Goal: Book appointment/travel/reservation

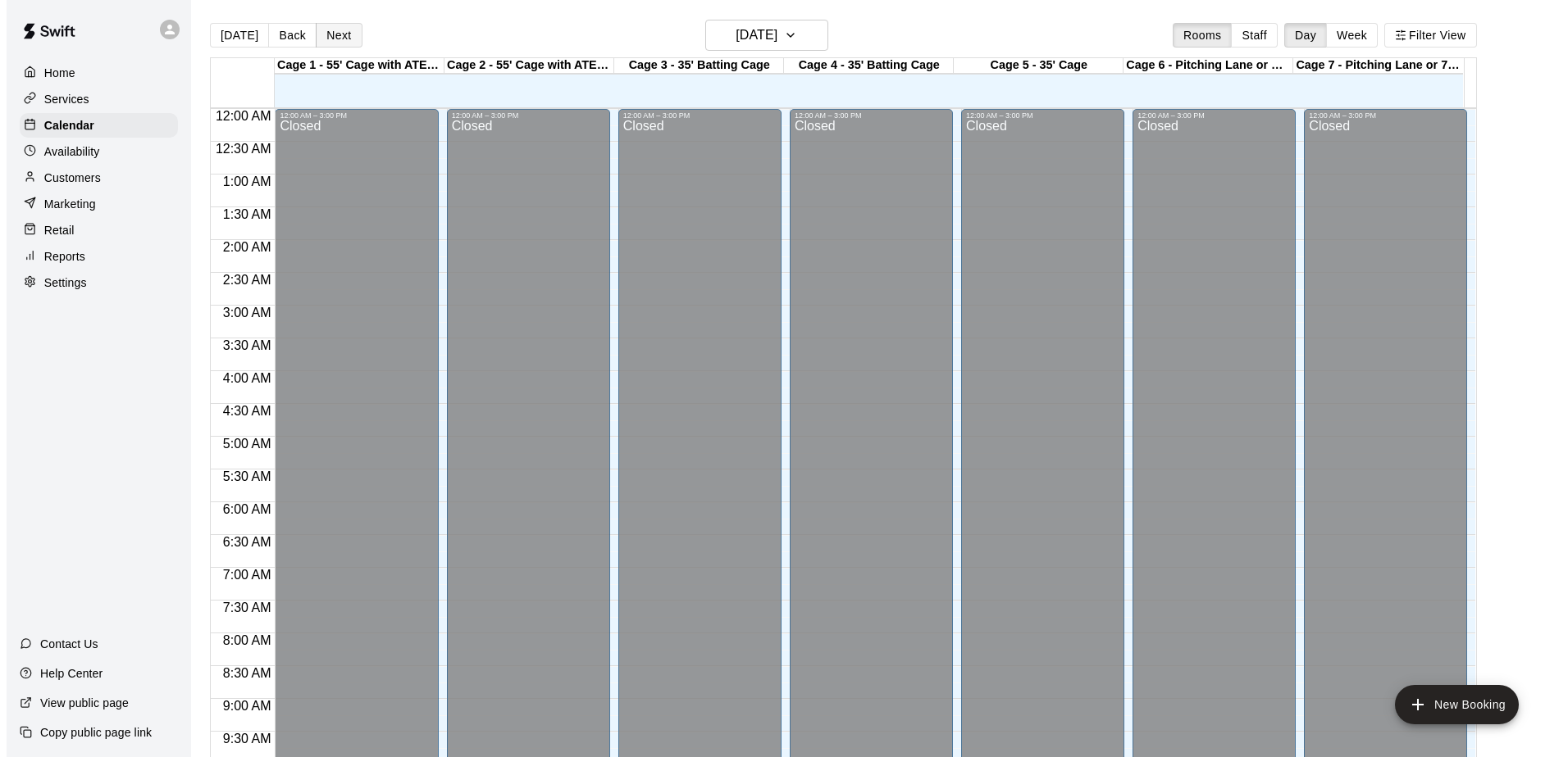
scroll to position [776, 0]
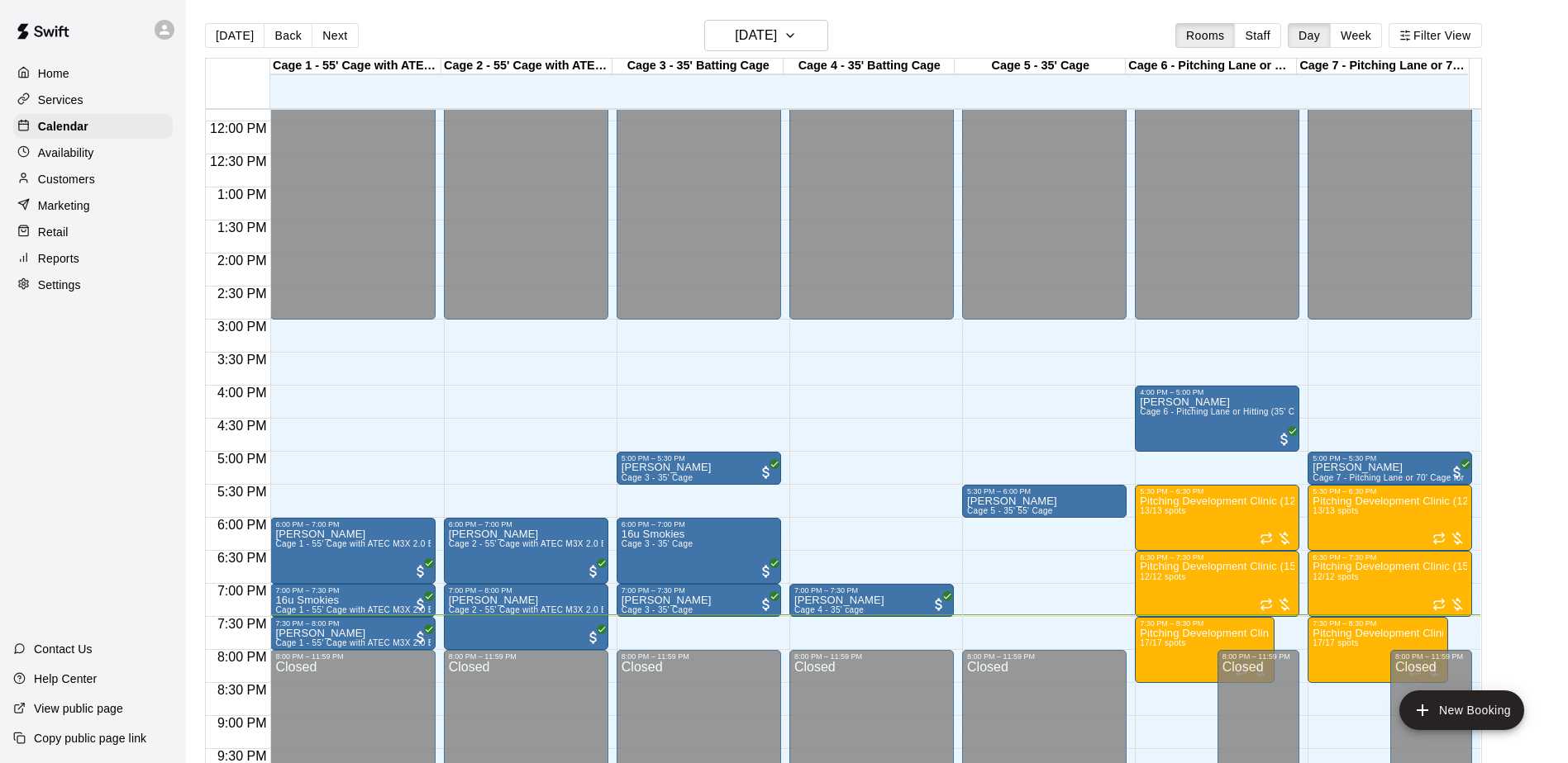
click at [335, 36] on button "Next" at bounding box center [334, 35] width 46 height 25
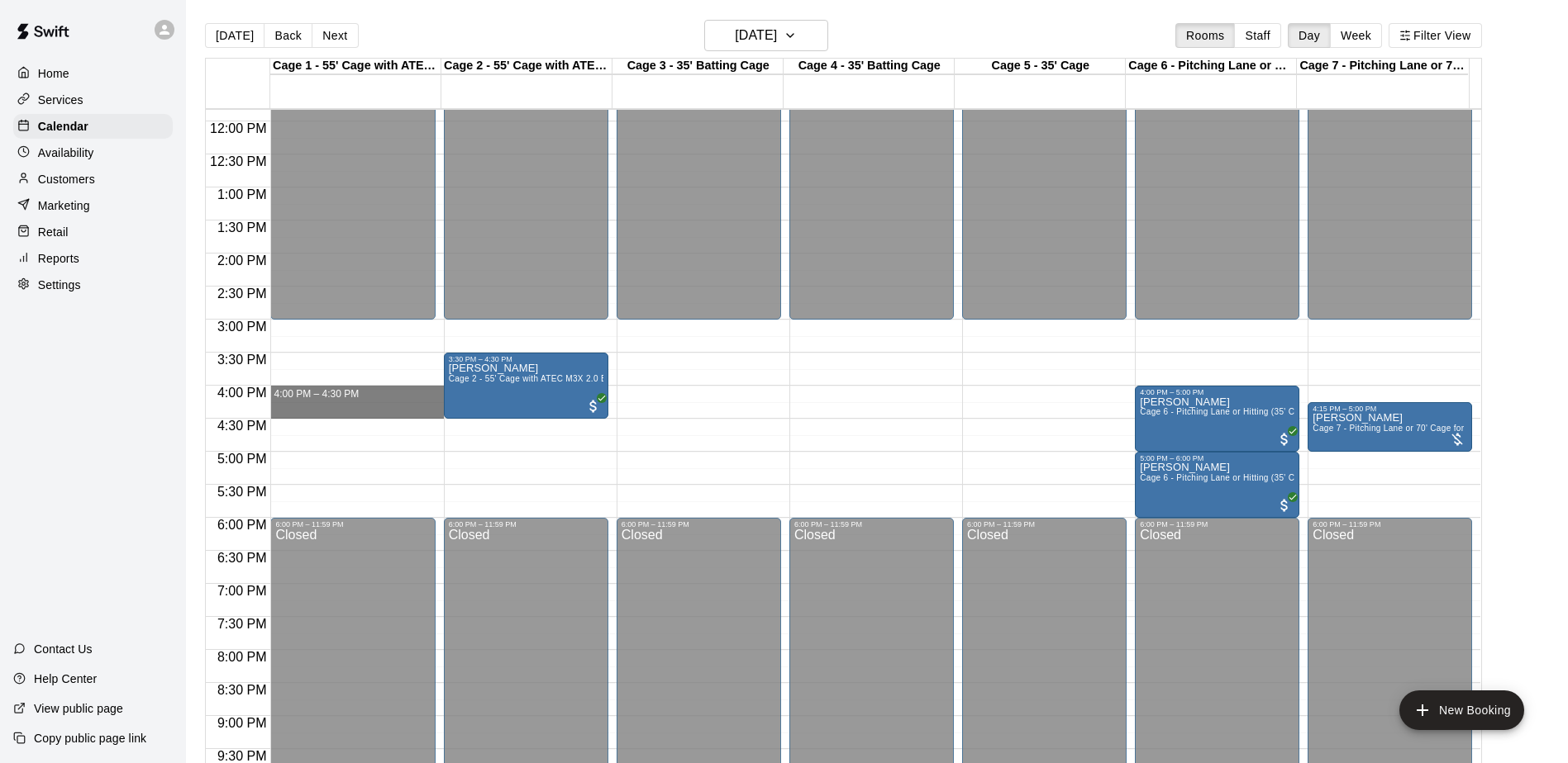
drag, startPoint x: 397, startPoint y: 390, endPoint x: 398, endPoint y: 416, distance: 26.0
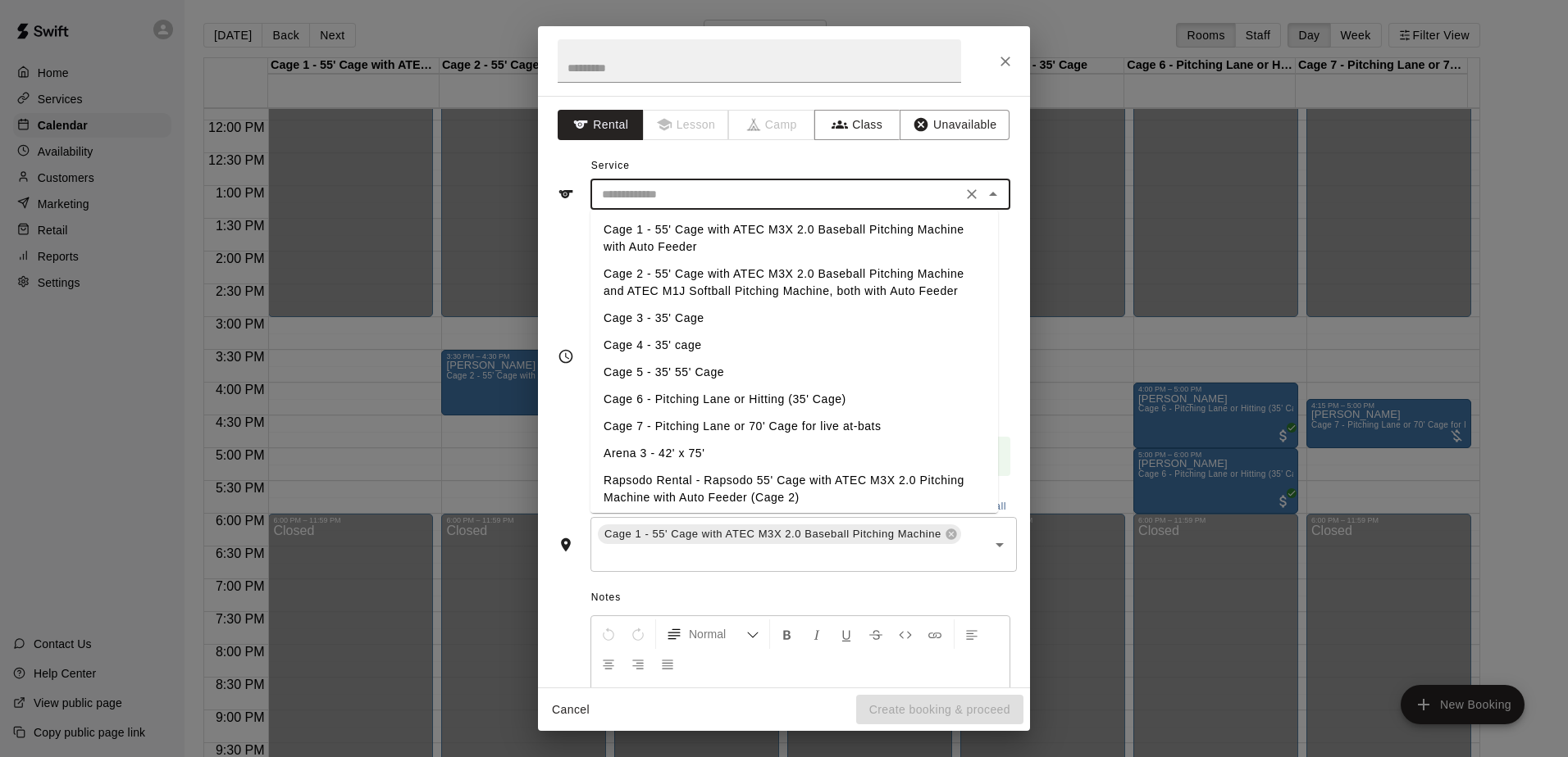
click at [744, 189] on input "text" at bounding box center [775, 194] width 361 height 21
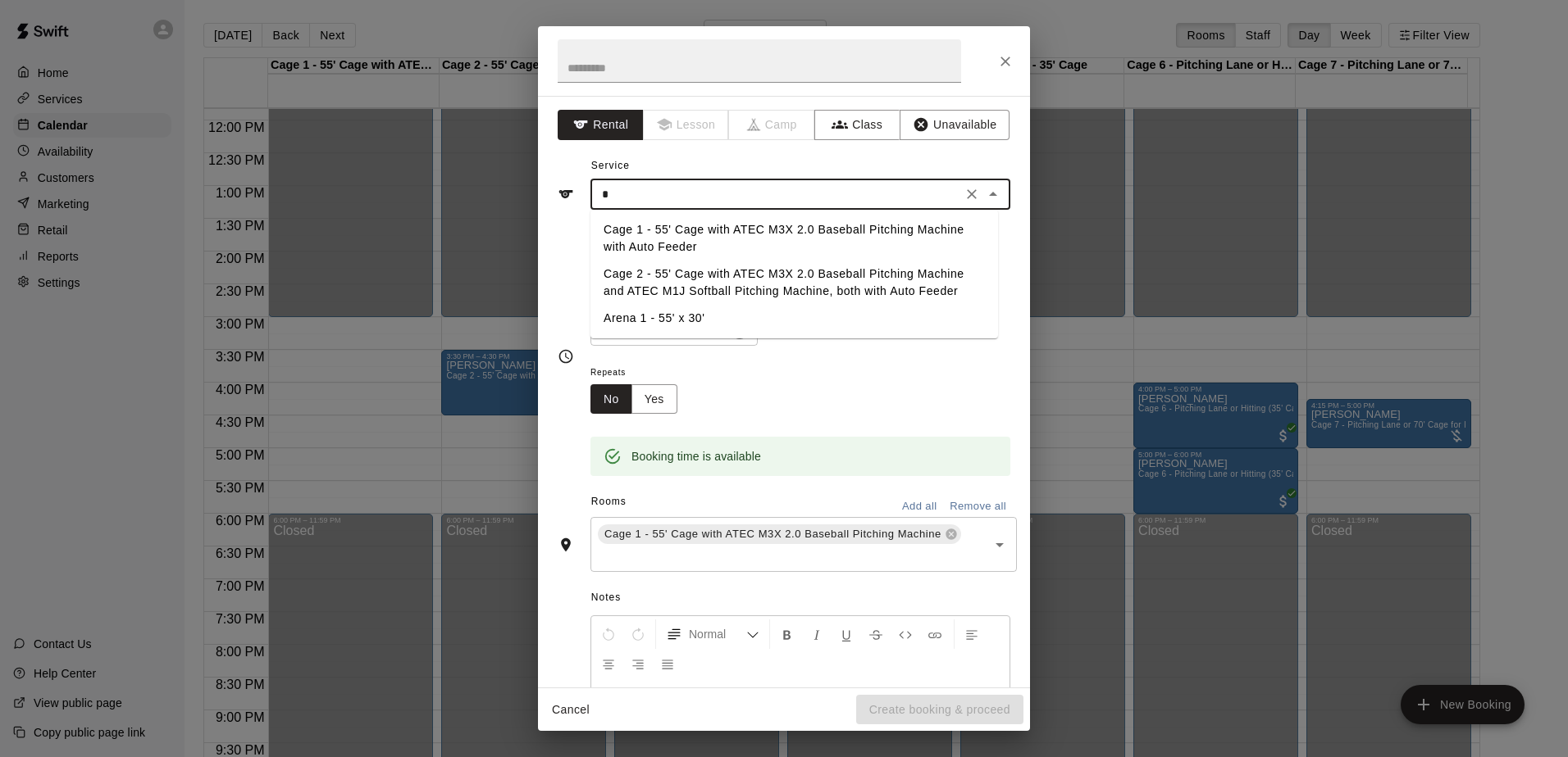
click at [727, 226] on li "Cage 1 - 55' Cage with ATEC M3X 2.0 Baseball Pitching Machine with Auto Feeder" at bounding box center [794, 238] width 408 height 45
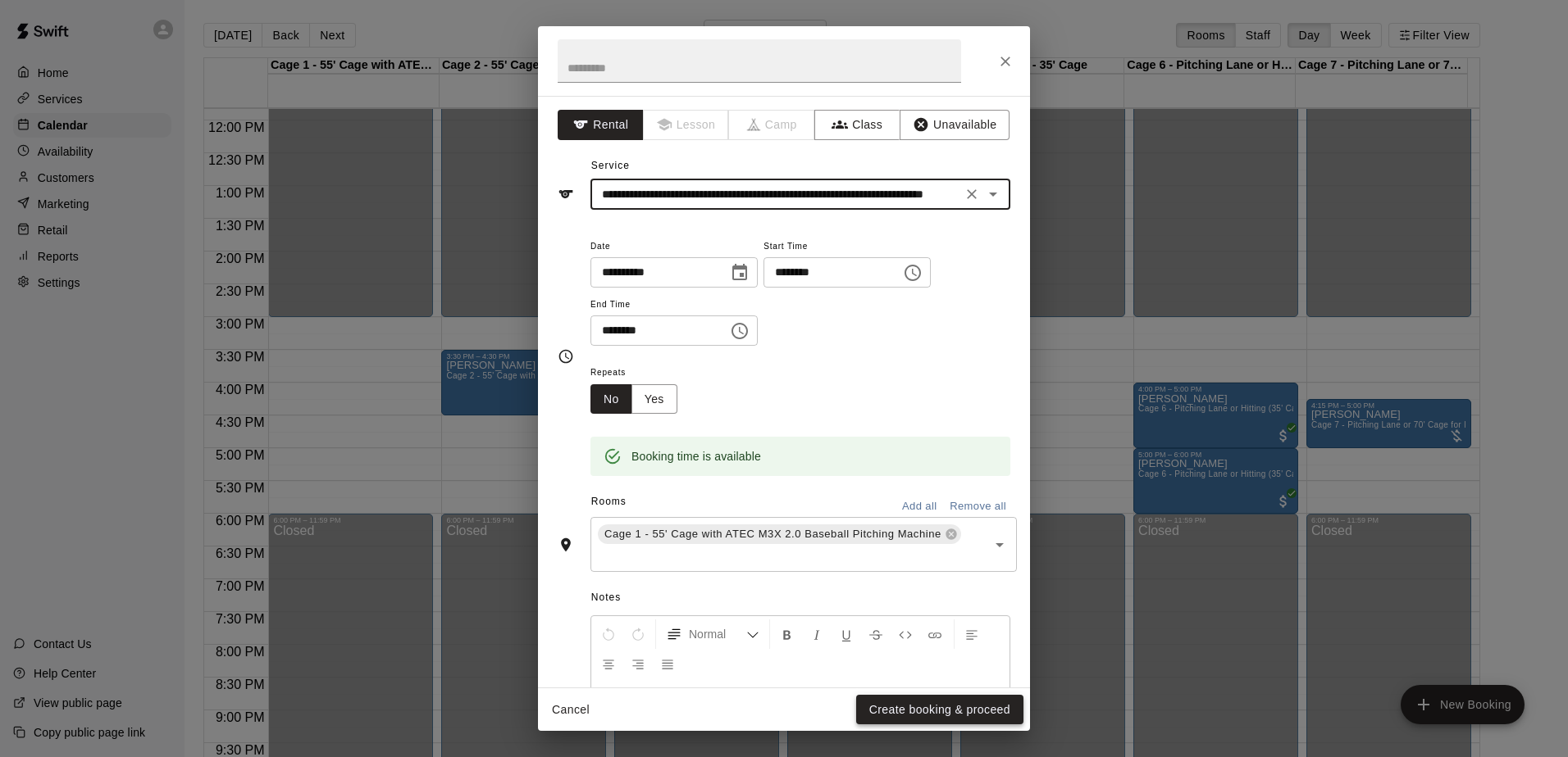
type input "**********"
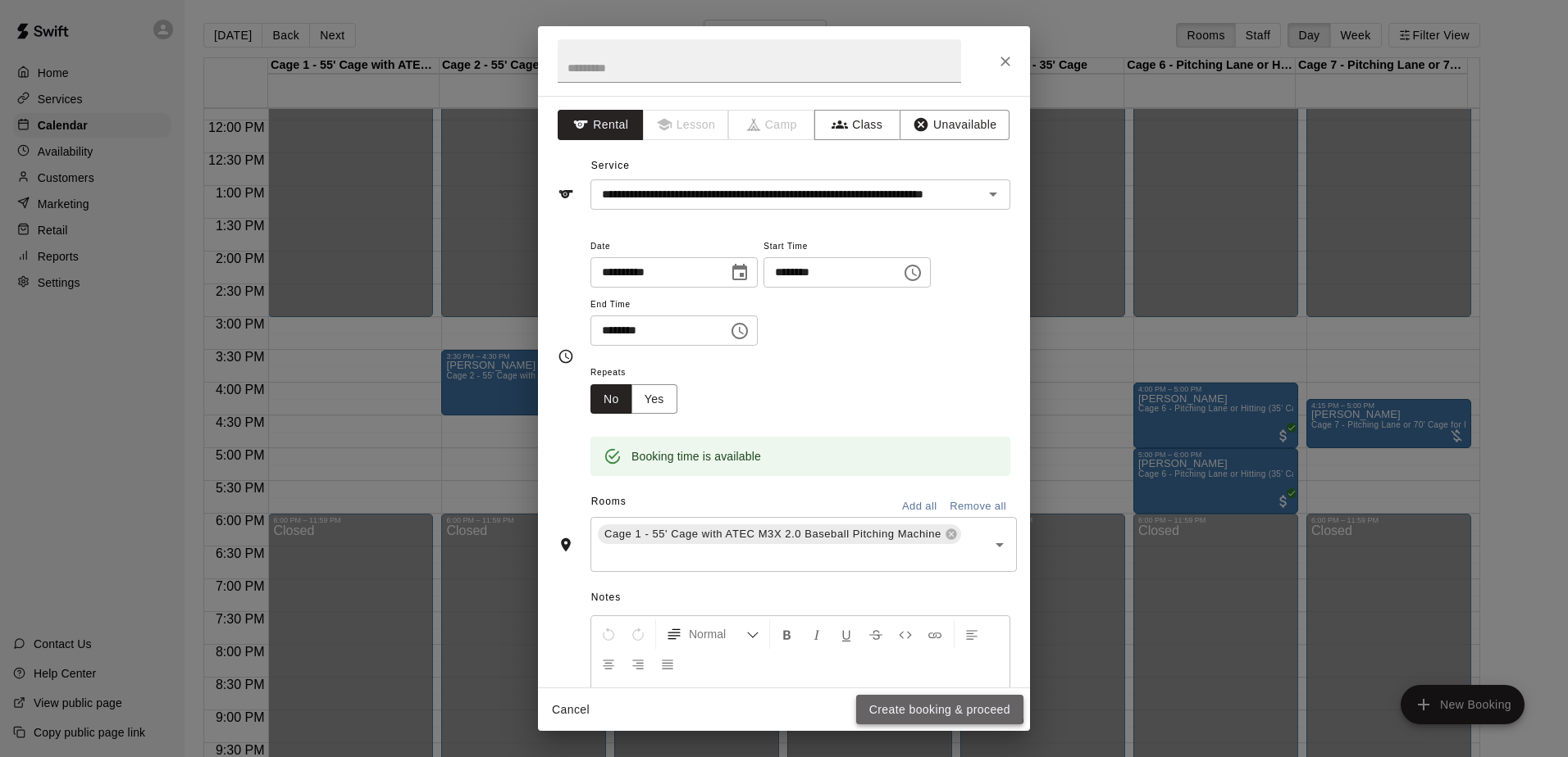
click at [925, 705] on button "Create booking & proceed" at bounding box center [939, 710] width 167 height 31
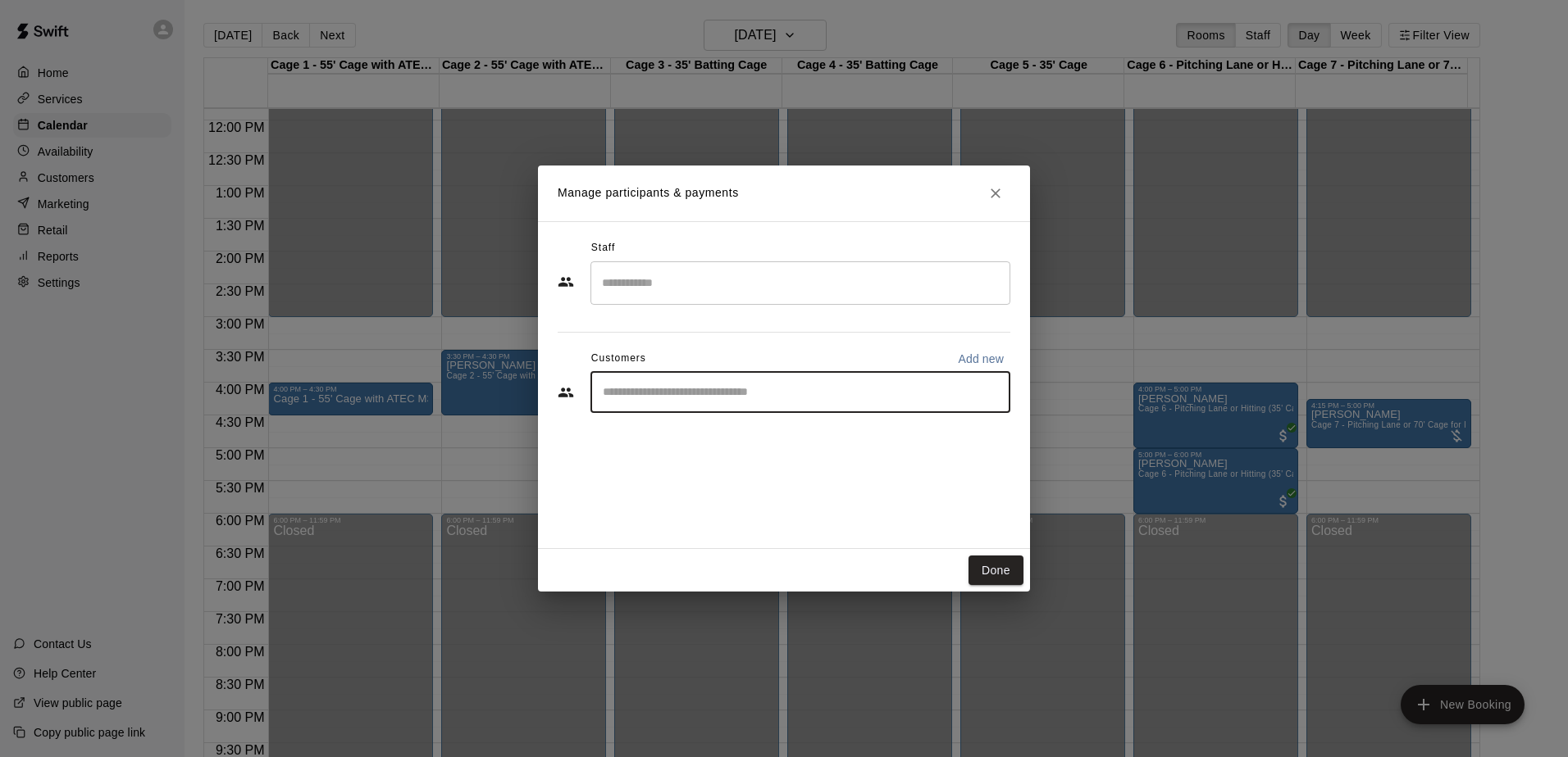
drag, startPoint x: 729, startPoint y: 390, endPoint x: 733, endPoint y: 374, distance: 16.5
click at [732, 387] on input "Start typing to search customers..." at bounding box center [800, 393] width 405 height 17
type input "**********"
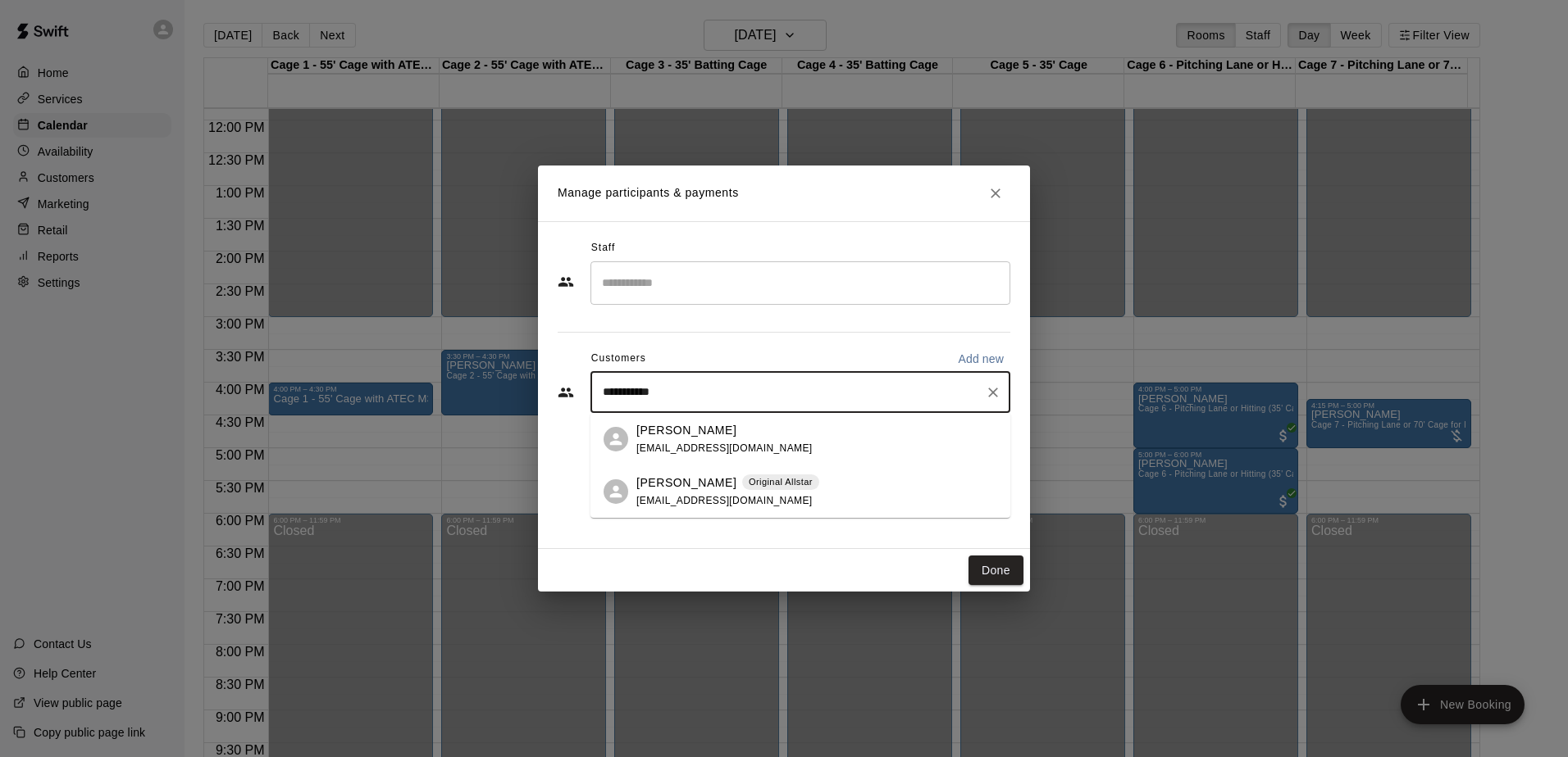
click at [741, 439] on div "[PERSON_NAME] [EMAIL_ADDRESS][DOMAIN_NAME]" at bounding box center [725, 440] width 176 height 36
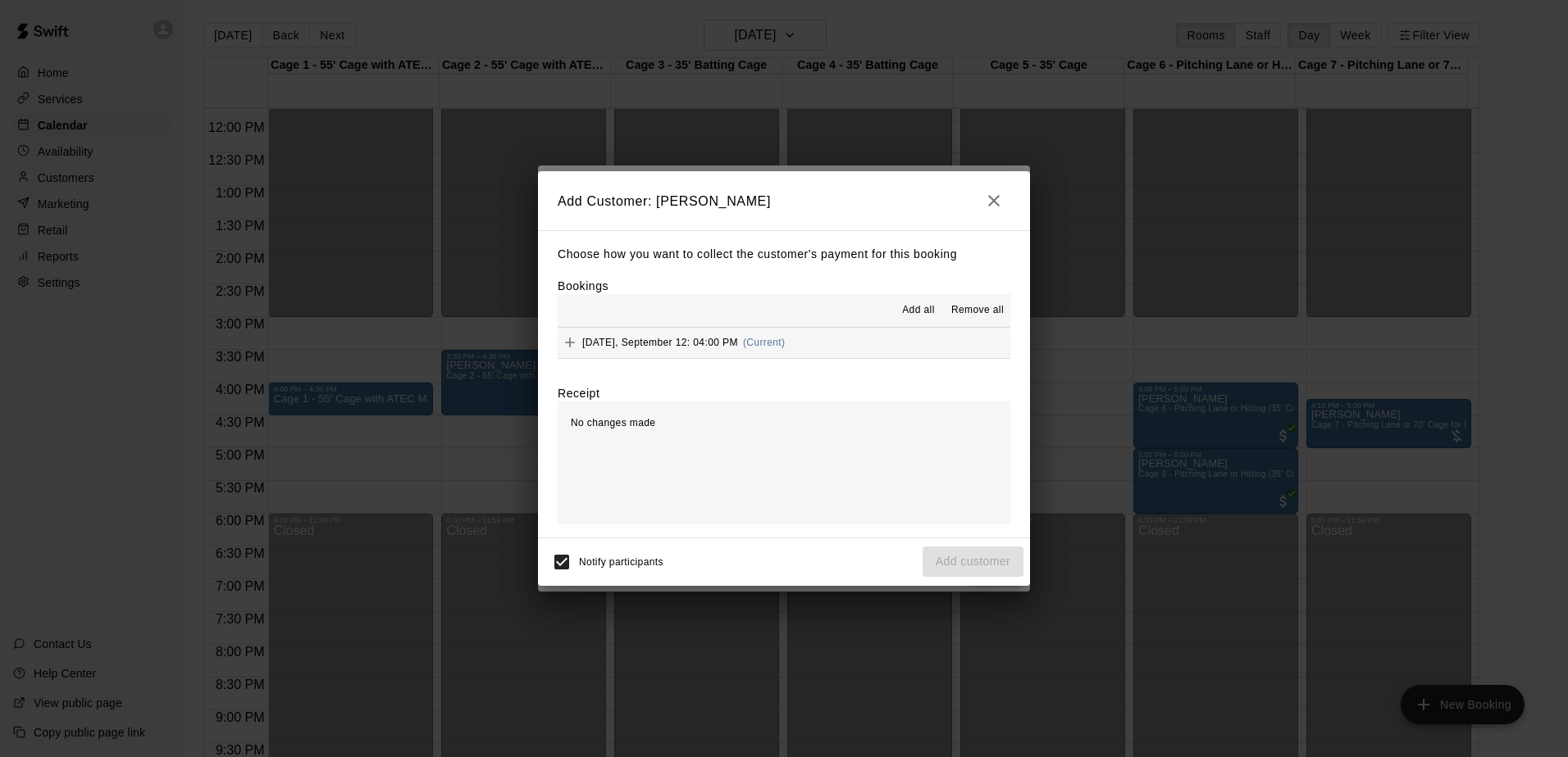
click at [973, 206] on h2 "Add Customer: [PERSON_NAME]" at bounding box center [783, 201] width 492 height 59
click at [985, 200] on icon "button" at bounding box center [994, 201] width 20 height 20
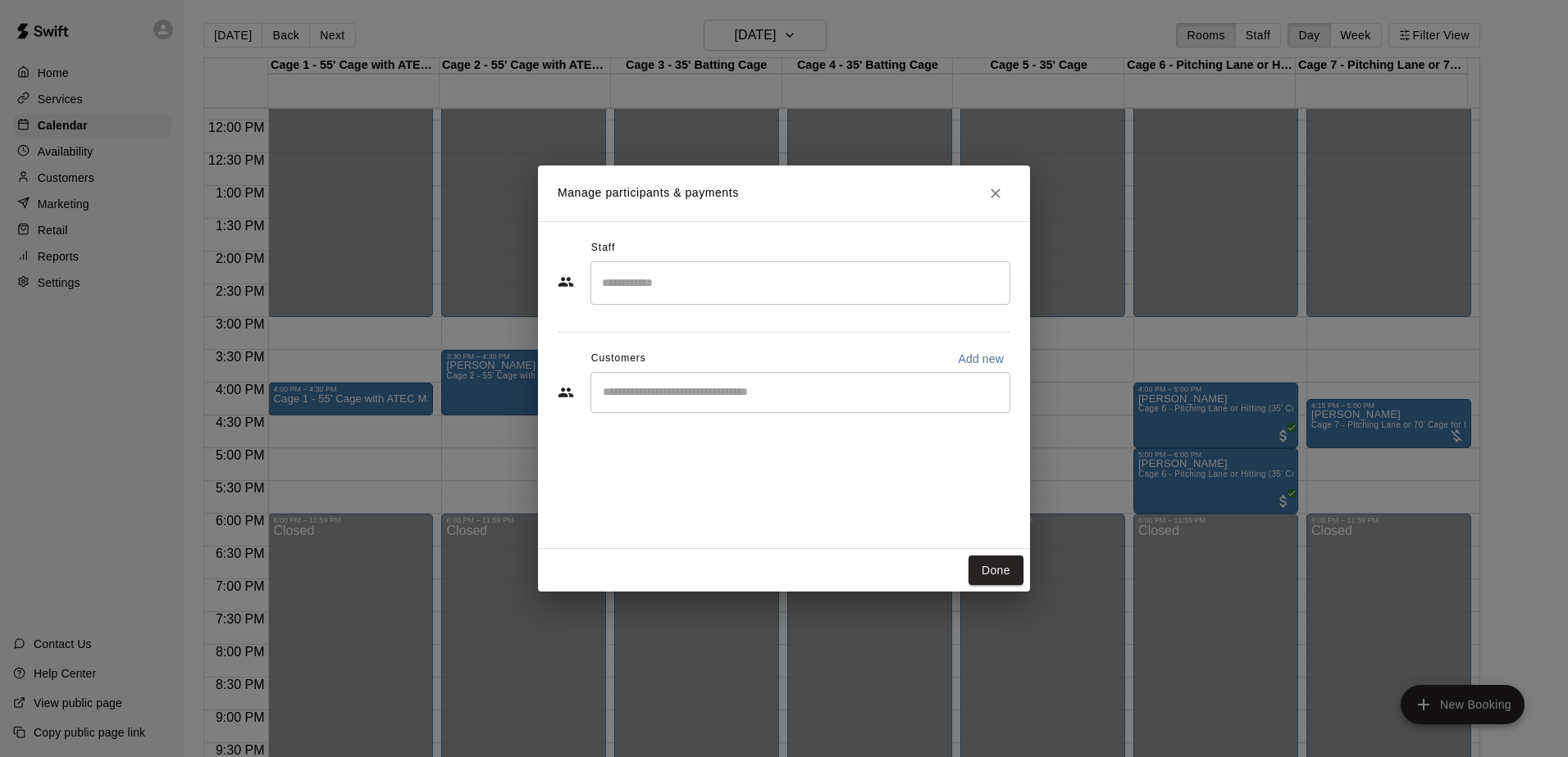
drag, startPoint x: 667, startPoint y: 385, endPoint x: 657, endPoint y: 373, distance: 15.6
click at [666, 385] on input "Start typing to search customers..." at bounding box center [800, 393] width 405 height 17
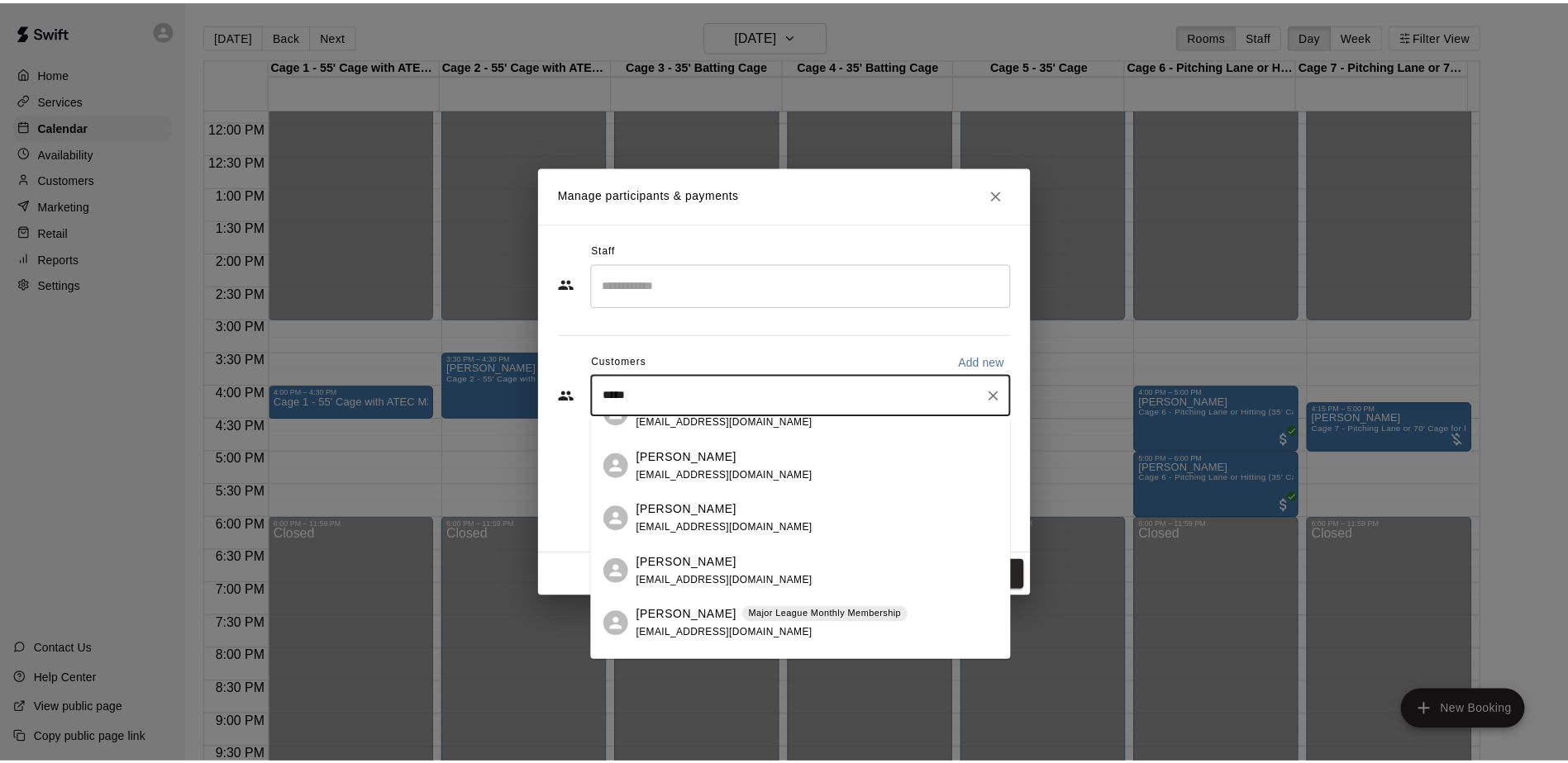
scroll to position [0, 0]
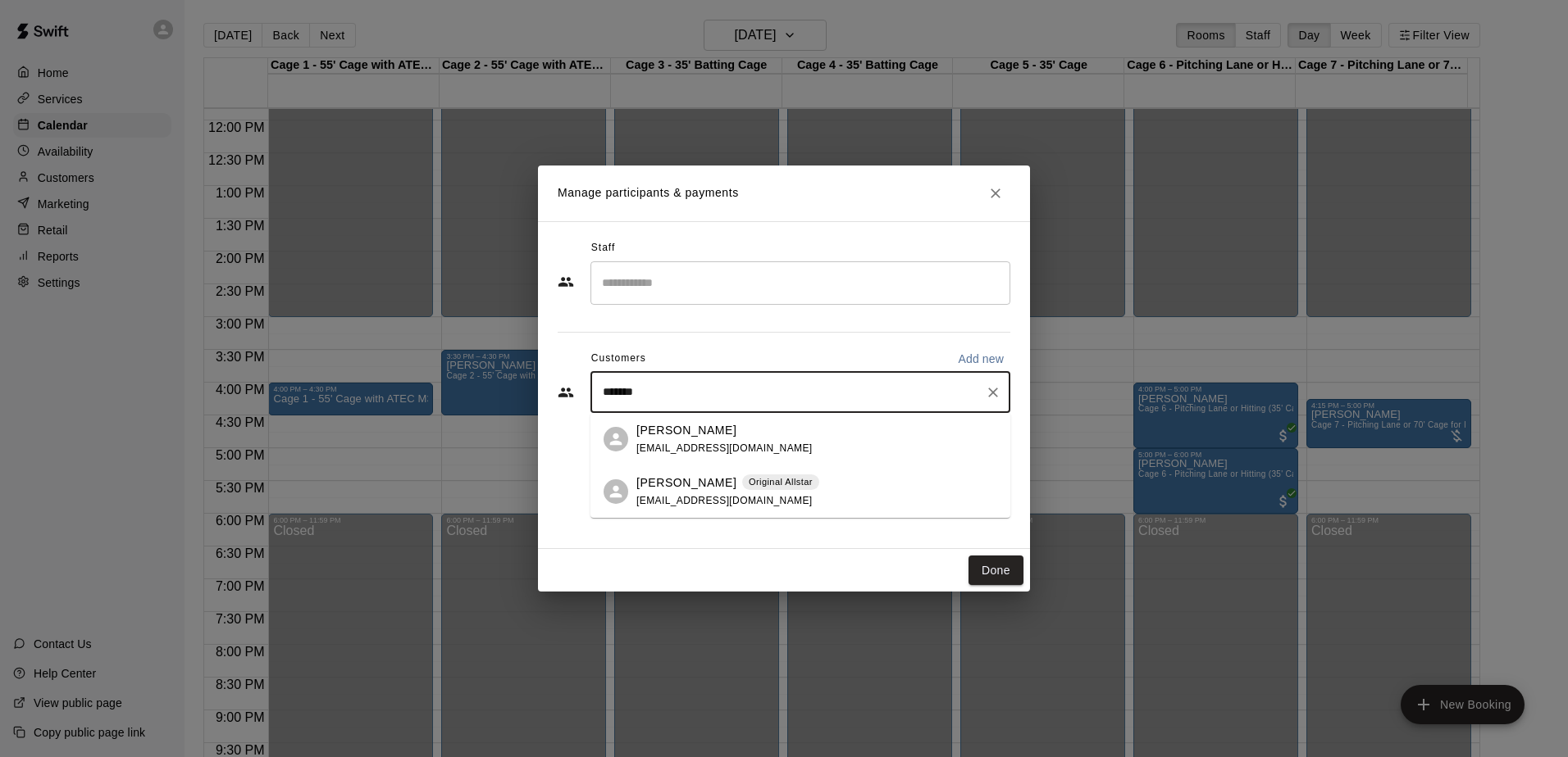
type input "********"
click at [731, 516] on div "[PERSON_NAME] Original Allstar [EMAIL_ADDRESS][DOMAIN_NAME]" at bounding box center [800, 492] width 420 height 52
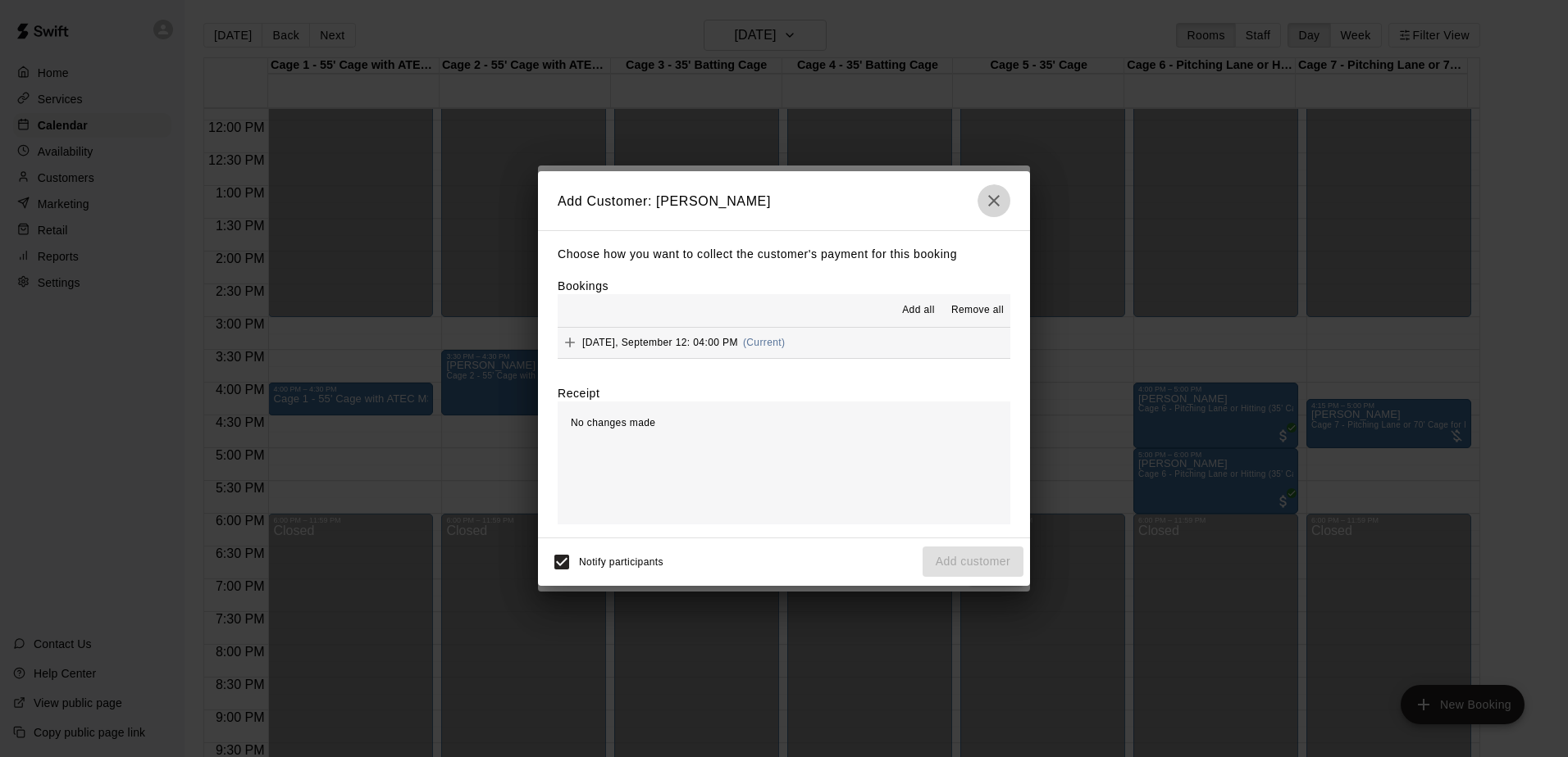
click at [987, 202] on icon "button" at bounding box center [994, 201] width 20 height 20
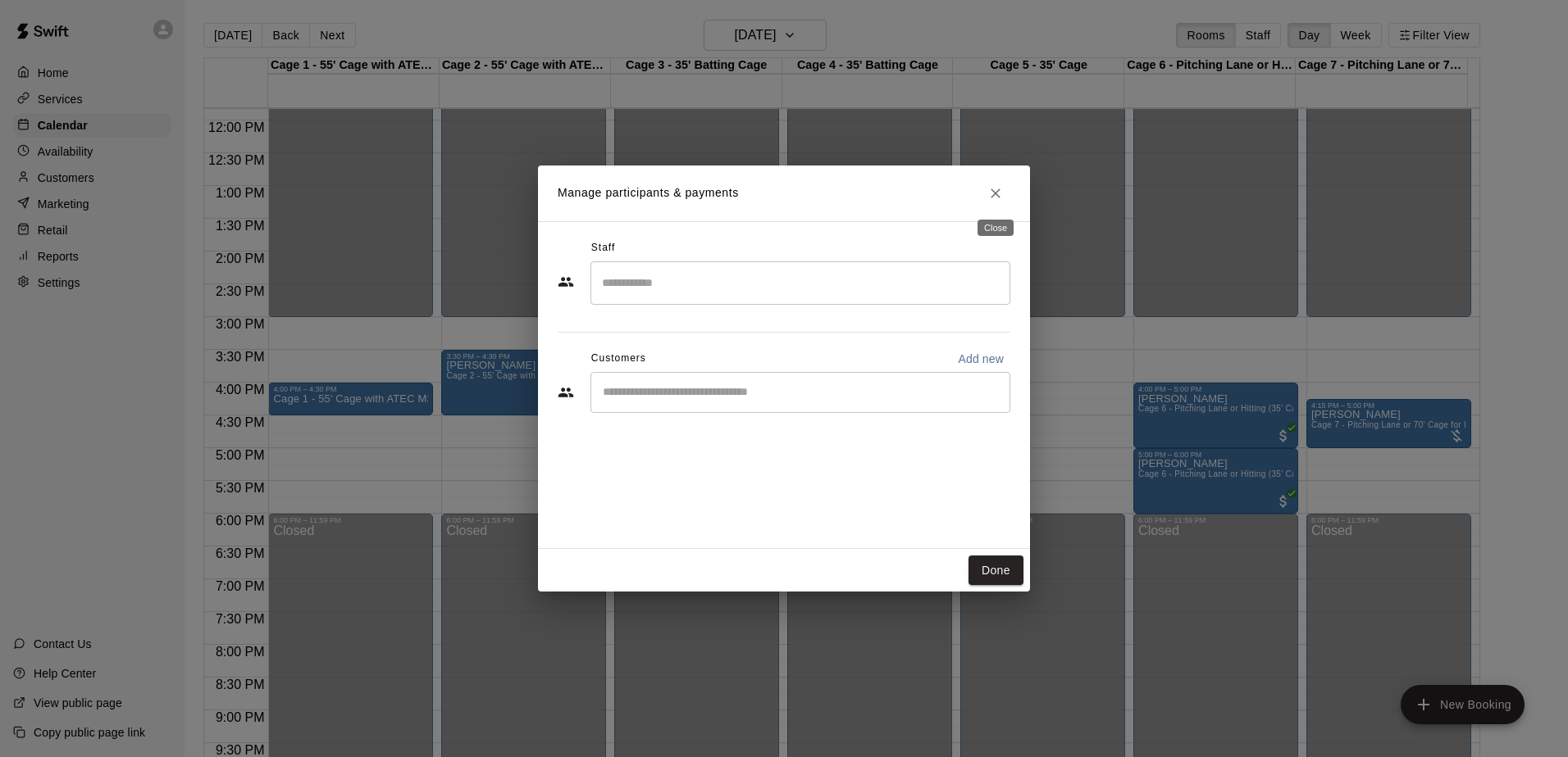
click at [985, 194] on button "Close" at bounding box center [996, 194] width 30 height 30
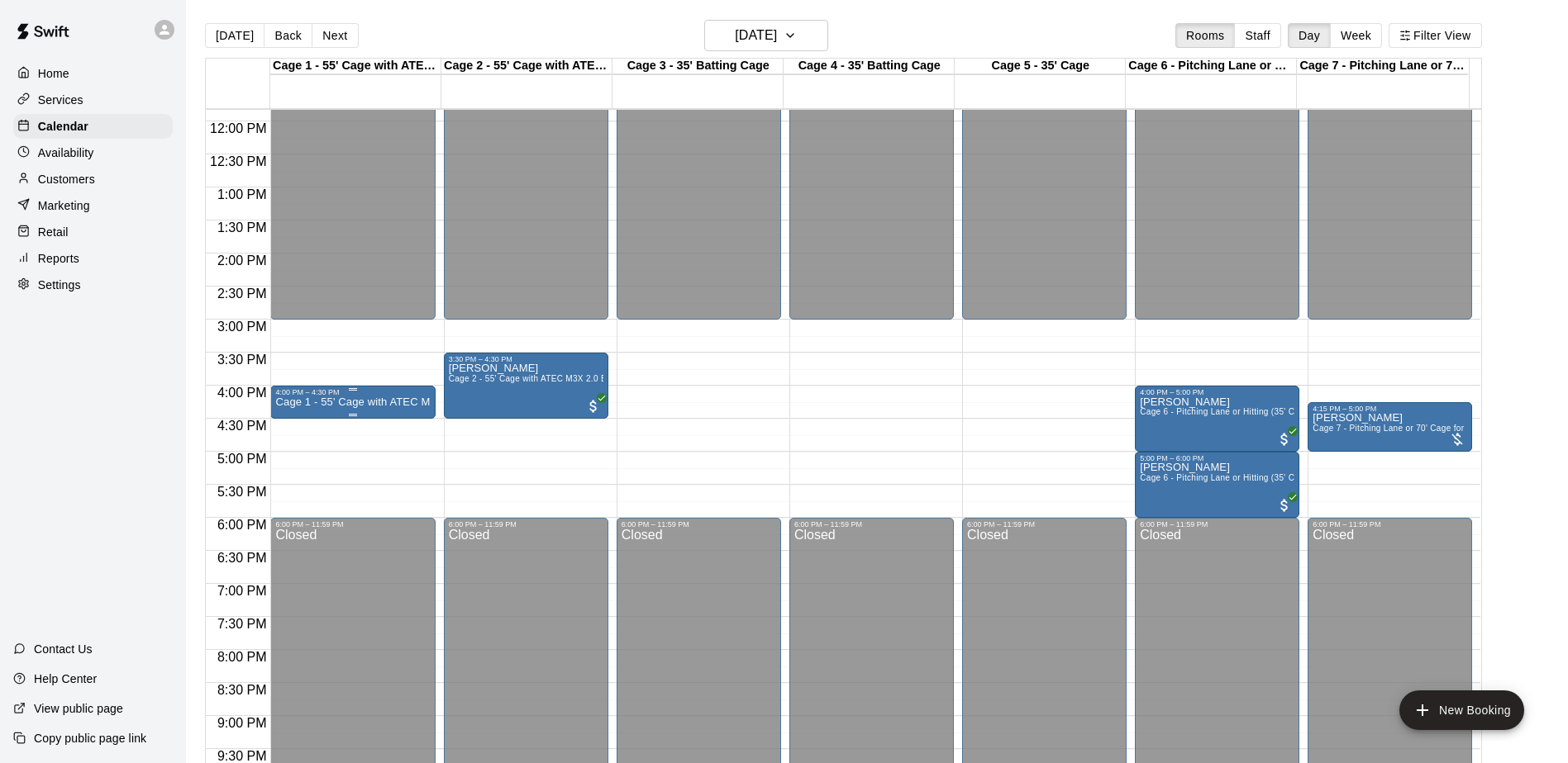
click at [291, 393] on div "4:00 PM – 4:30 PM" at bounding box center [352, 392] width 155 height 8
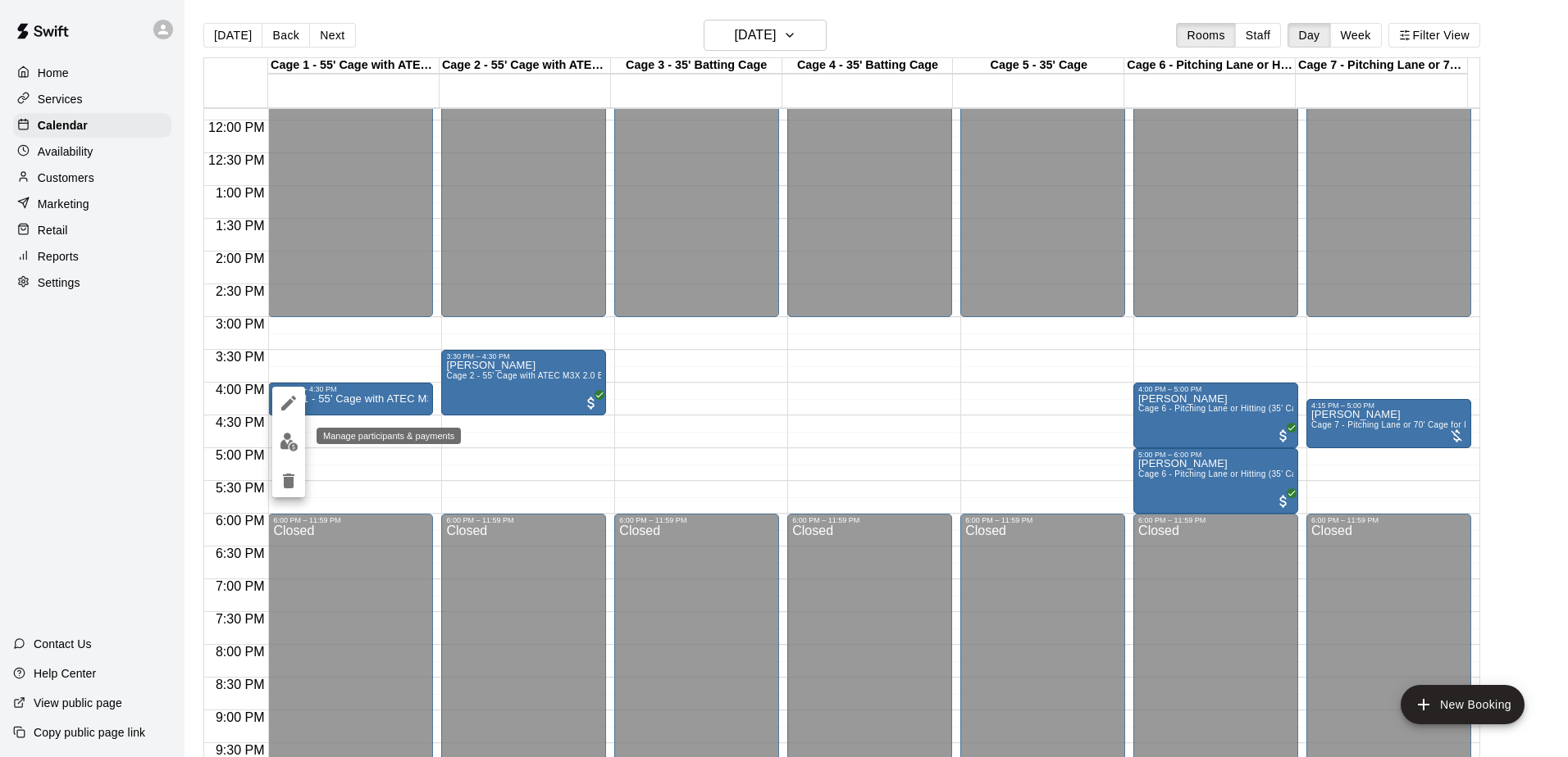
click at [289, 427] on button "edit" at bounding box center [288, 442] width 33 height 32
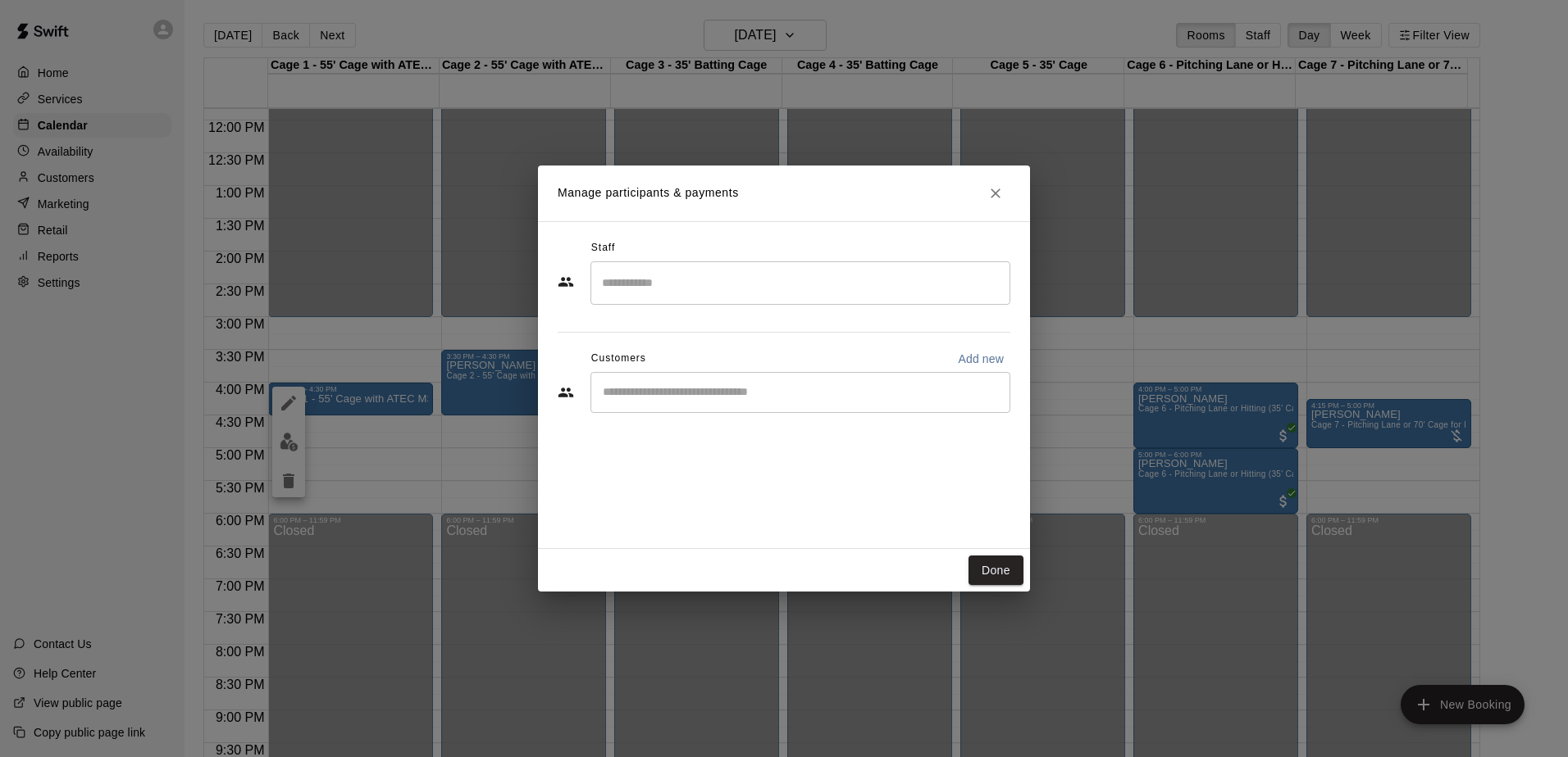
click at [752, 404] on div "​" at bounding box center [800, 392] width 420 height 41
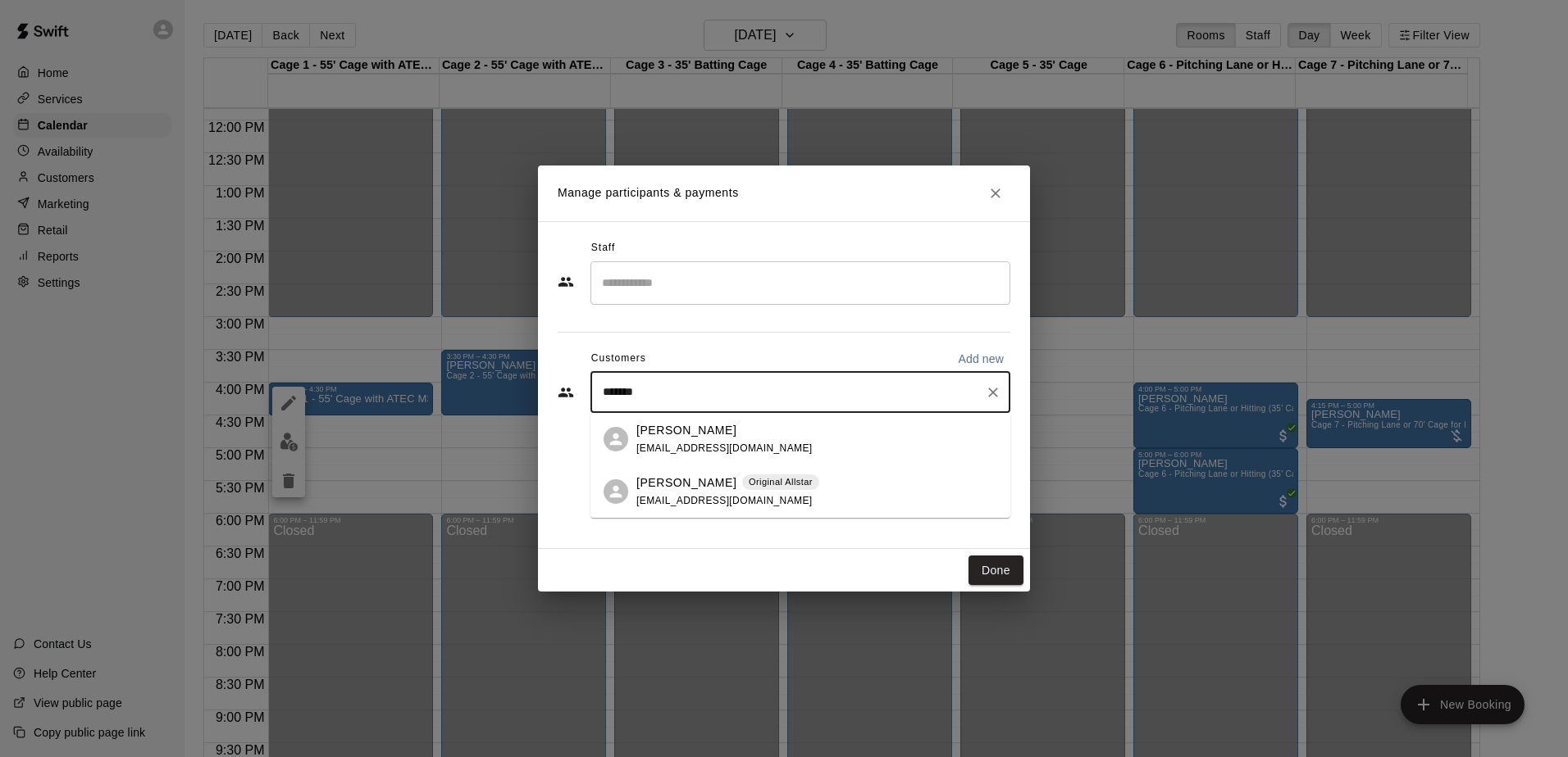
type input "********"
click at [767, 485] on p "Original Allstar" at bounding box center [780, 482] width 64 height 14
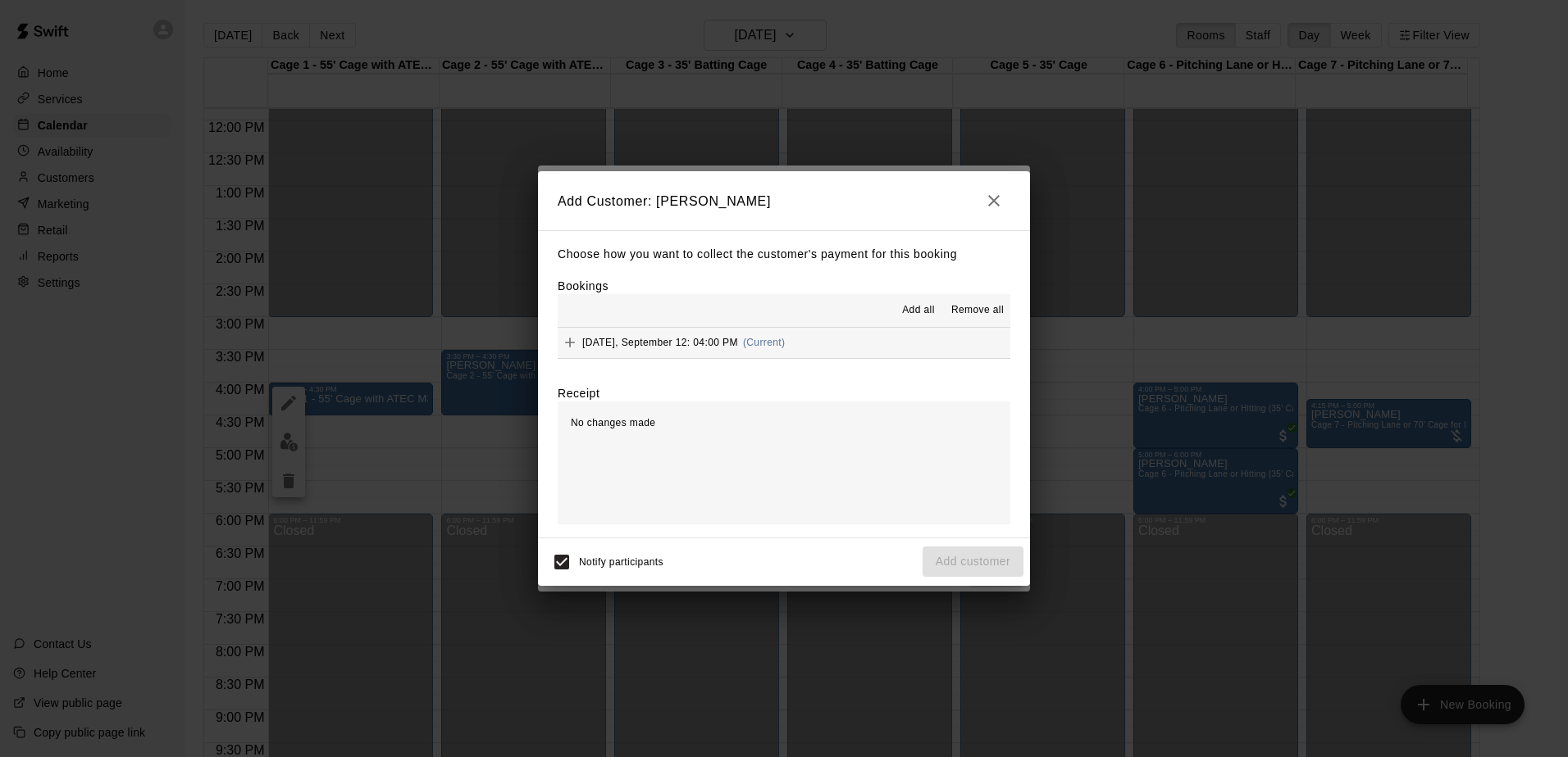
click at [838, 351] on button "[DATE], September 12: 04:00 PM (Current)" at bounding box center [783, 342] width 452 height 31
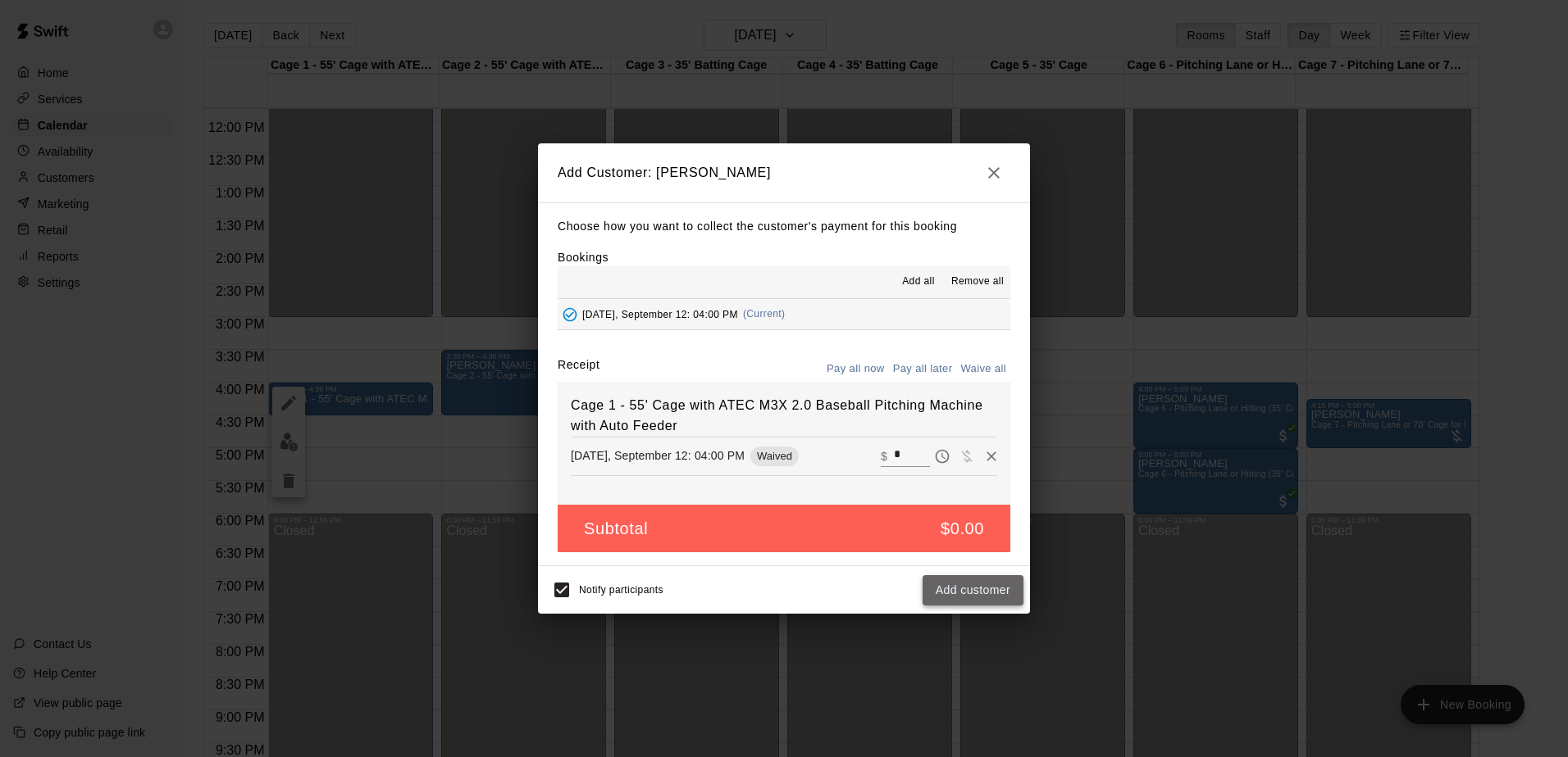
click at [958, 590] on button "Add customer" at bounding box center [973, 591] width 101 height 31
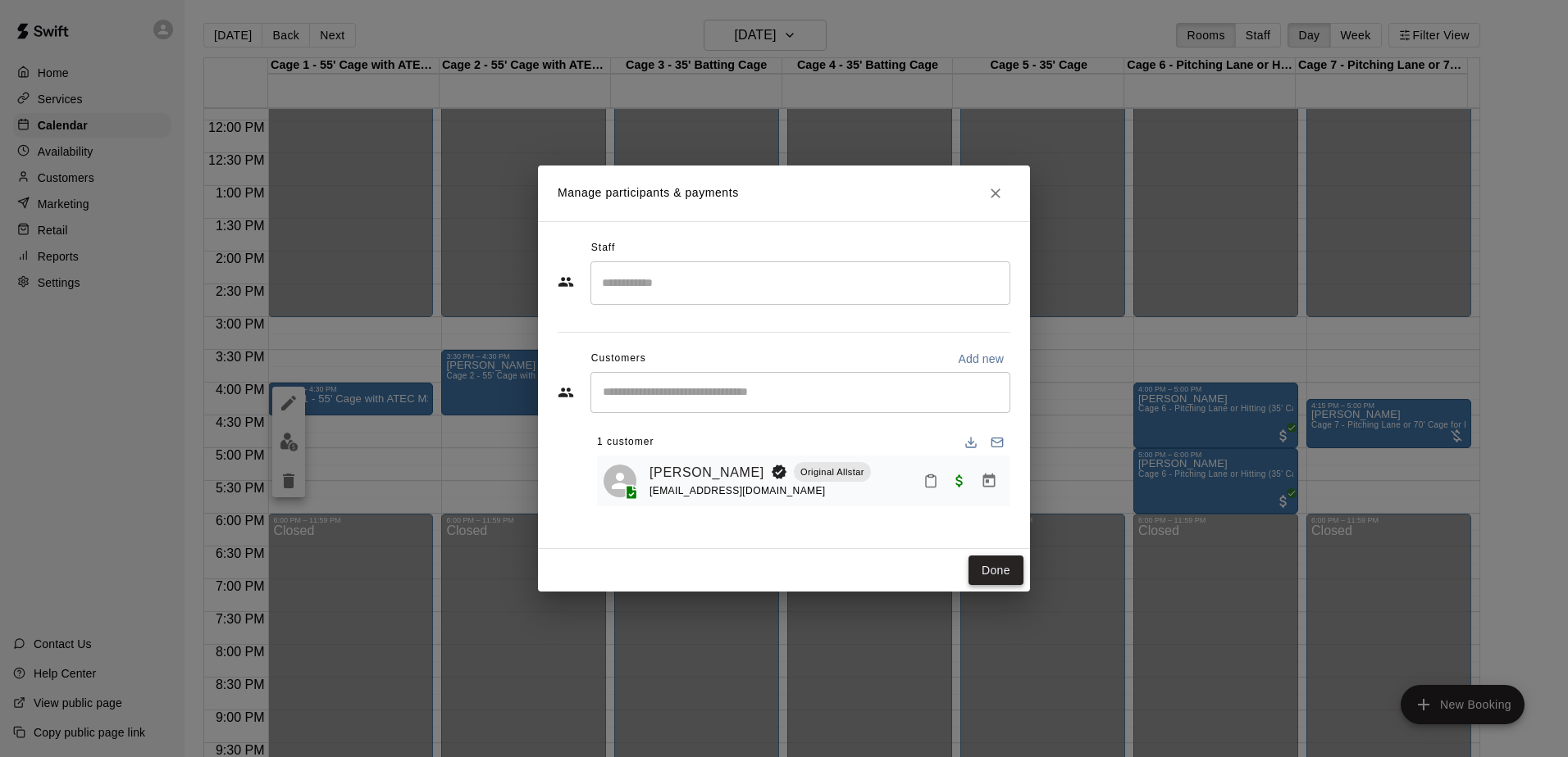
click at [979, 573] on button "Done" at bounding box center [996, 571] width 55 height 31
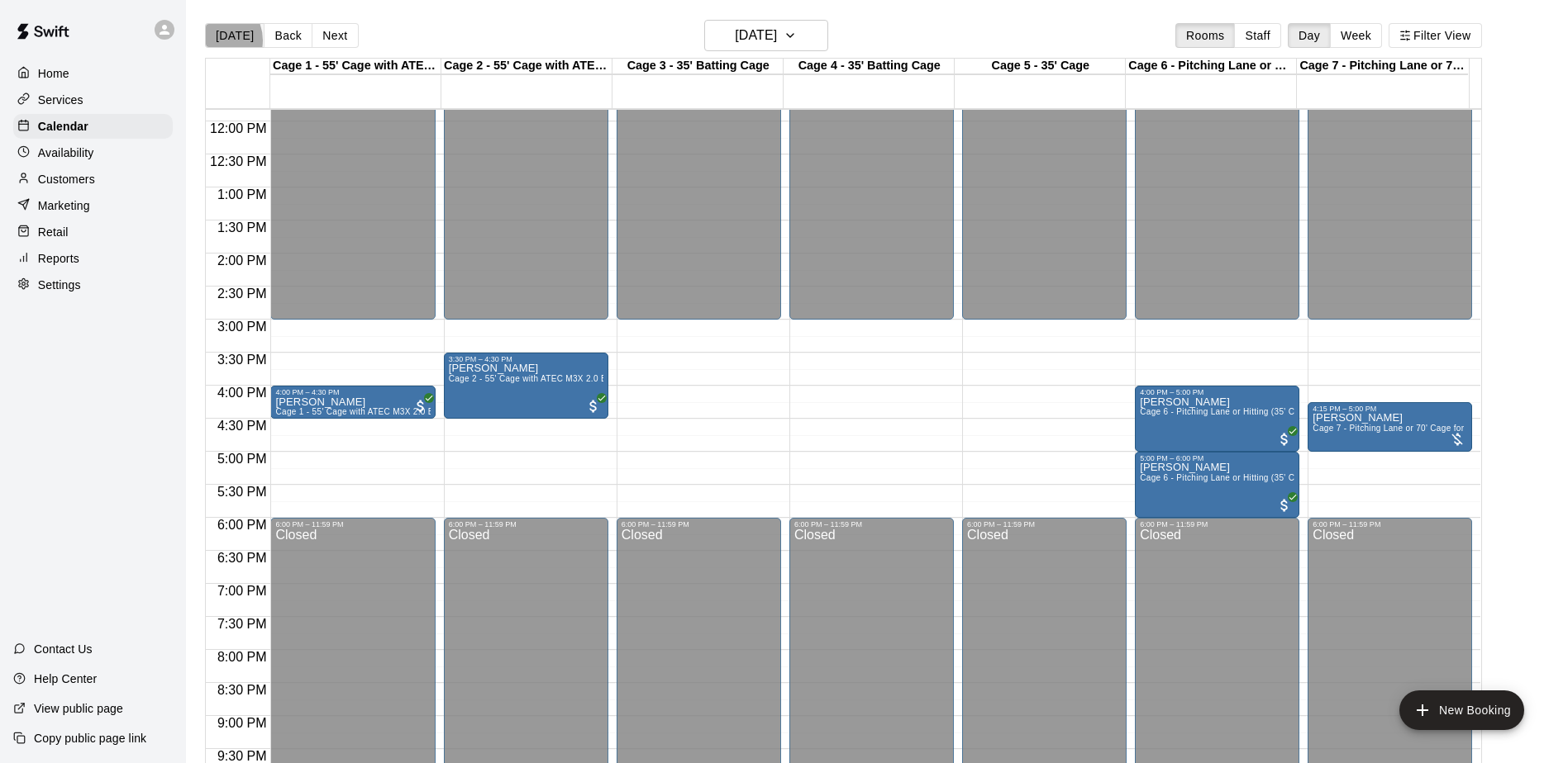
click at [213, 40] on button "[DATE]" at bounding box center [234, 35] width 60 height 25
